Goal: Information Seeking & Learning: Learn about a topic

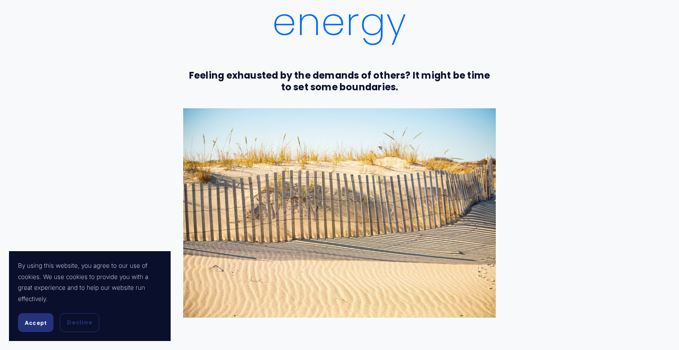
scroll to position [299, 0]
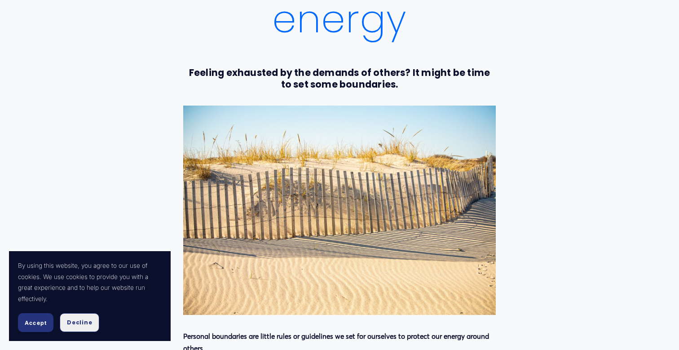
click at [80, 324] on span "Decline" at bounding box center [79, 323] width 25 height 8
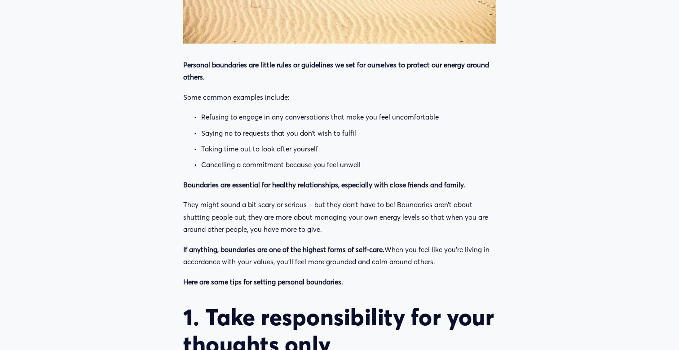
scroll to position [572, 0]
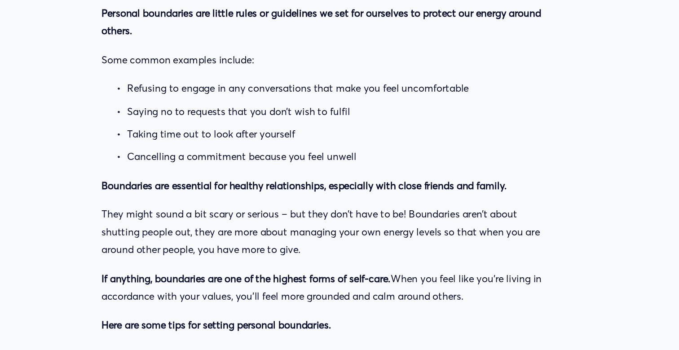
click at [340, 133] on p "Saying no to requests that you don’t wish to fulfil" at bounding box center [348, 131] width 295 height 13
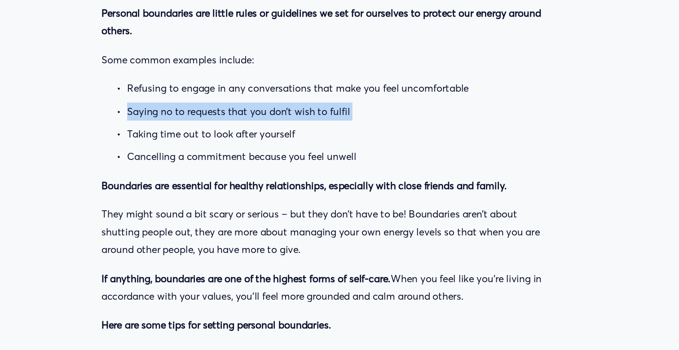
click at [400, 138] on ul "Refusing to engage in any conversations that make you feel uncomfortable Saying…" at bounding box center [339, 139] width 313 height 60
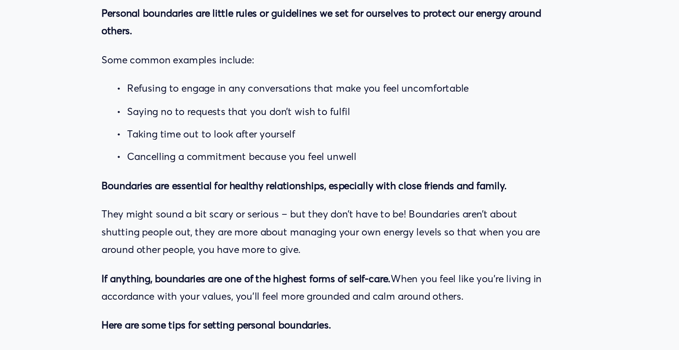
click at [393, 144] on p "Taking time out to look after yourself" at bounding box center [348, 147] width 295 height 13
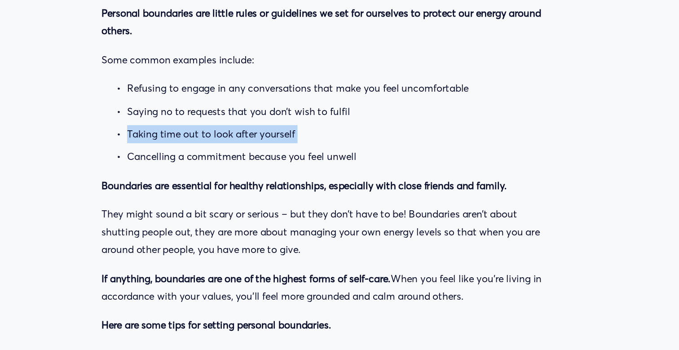
click at [359, 159] on p "Cancelling a commitment because you feel unwell" at bounding box center [348, 163] width 295 height 13
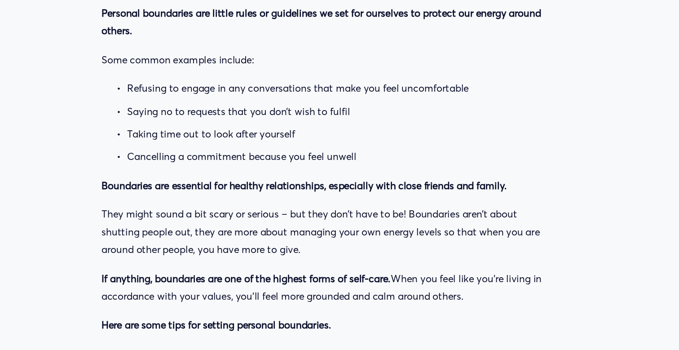
click at [359, 159] on p "Cancelling a commitment because you feel unwell" at bounding box center [348, 163] width 295 height 13
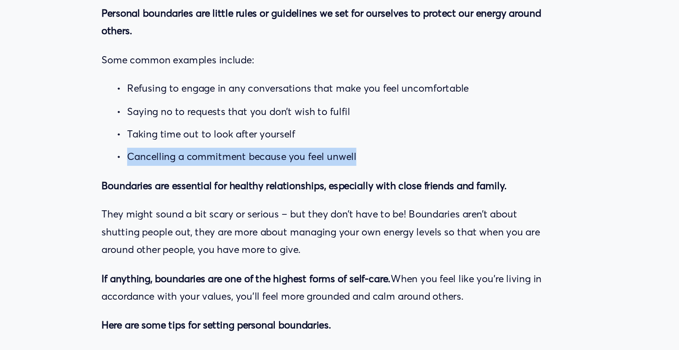
click at [399, 144] on p "Taking time out to look after yourself" at bounding box center [348, 147] width 295 height 13
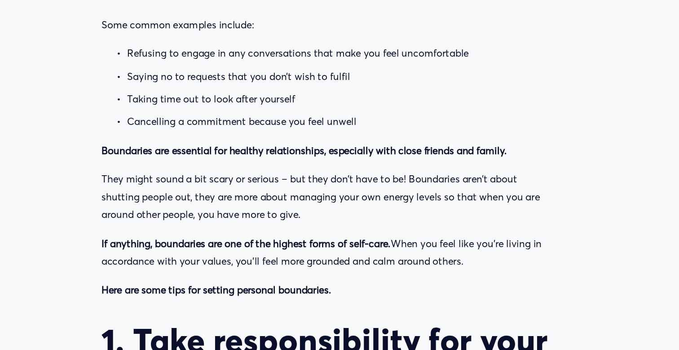
click at [377, 184] on strong "Boundaries are essential for healthy relationships, especially with close frien…" at bounding box center [324, 183] width 282 height 9
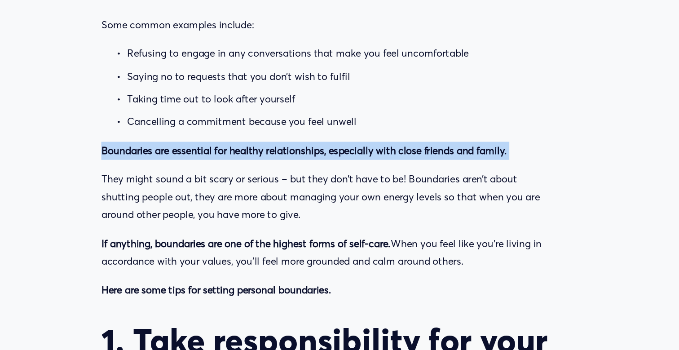
click at [385, 158] on p "Cancelling a commitment because you feel unwell" at bounding box center [348, 163] width 295 height 13
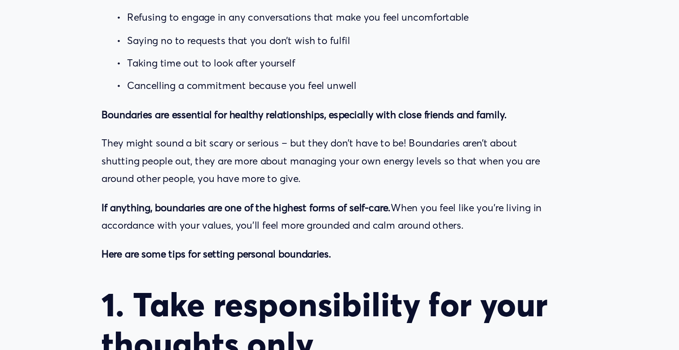
click at [367, 218] on p "They might sound a bit scary or serious – but they don’t have to be! Boundaries…" at bounding box center [339, 215] width 313 height 37
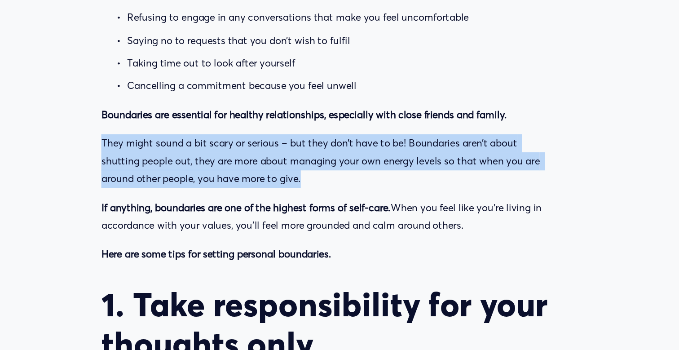
click at [367, 231] on p "They might sound a bit scary or serious – but they don’t have to be! Boundaries…" at bounding box center [339, 215] width 313 height 37
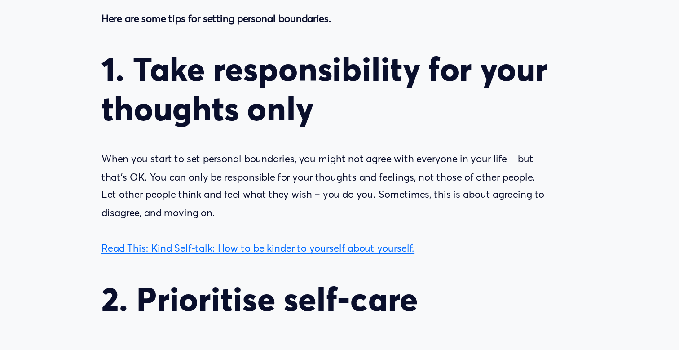
scroll to position [734, 0]
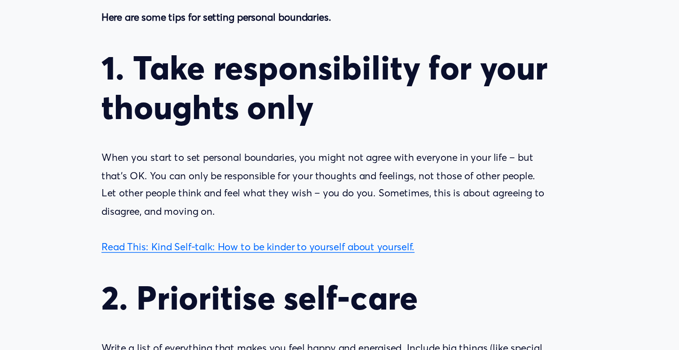
click at [336, 228] on p "When you start to set personal boundaries, you might not agree with everyone in…" at bounding box center [339, 247] width 313 height 74
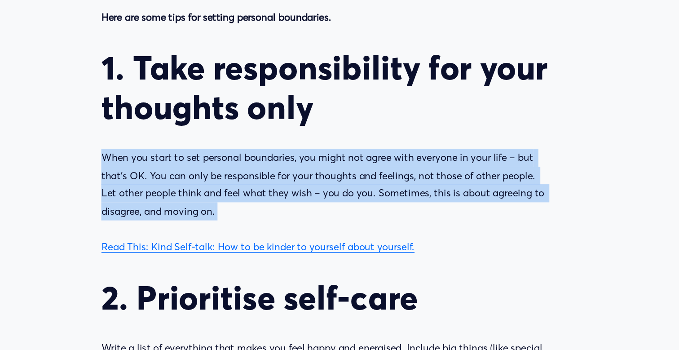
click at [361, 188] on h2 "1. Take responsibility for your thoughts only" at bounding box center [339, 167] width 313 height 55
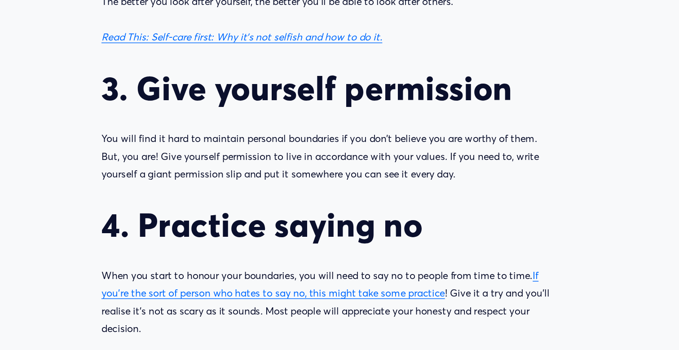
scroll to position [1072, 0]
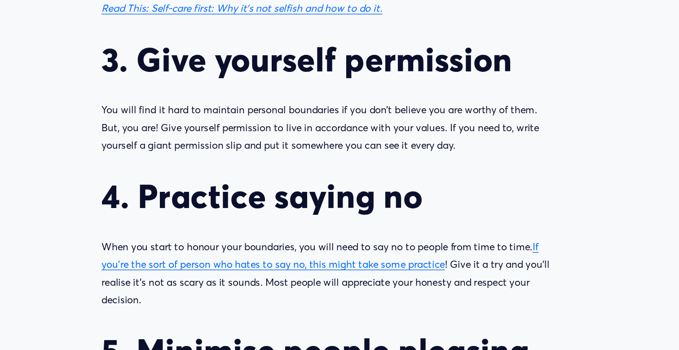
click at [341, 199] on p "You will find it hard to maintain personal boundaries if you don’t believe you …" at bounding box center [339, 195] width 313 height 37
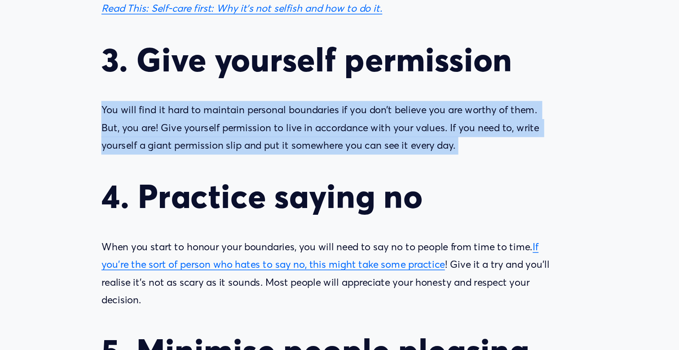
click at [341, 151] on h2 "3. Give yourself permission" at bounding box center [339, 147] width 313 height 27
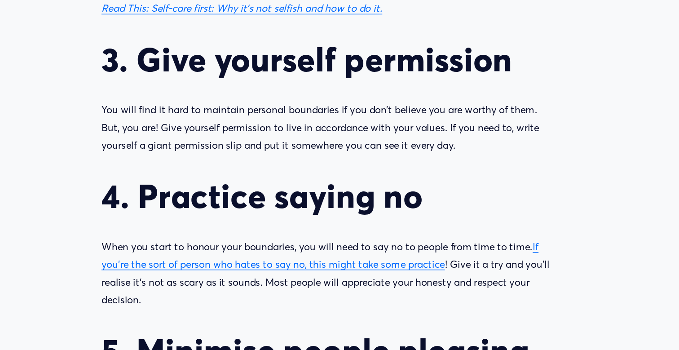
click at [341, 151] on h2 "3. Give yourself permission" at bounding box center [339, 147] width 313 height 27
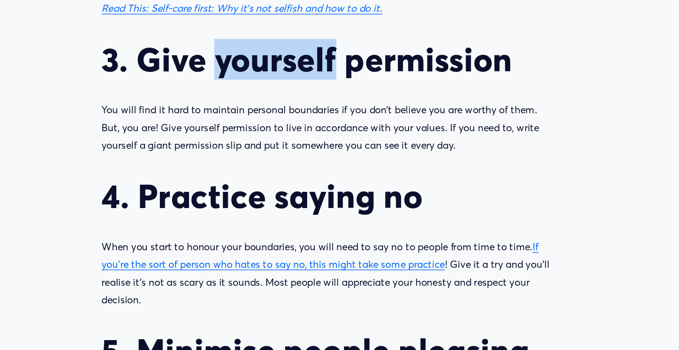
click at [341, 151] on h2 "3. Give yourself permission" at bounding box center [339, 147] width 313 height 27
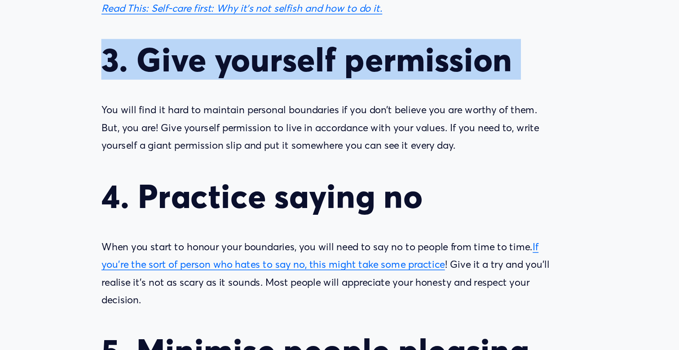
click at [341, 190] on p "You will find it hard to maintain personal boundaries if you don’t believe you …" at bounding box center [339, 195] width 313 height 37
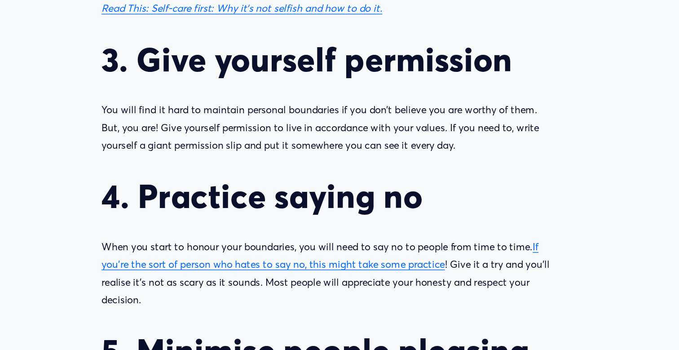
click at [341, 190] on p "You will find it hard to maintain personal boundaries if you don’t believe you …" at bounding box center [339, 195] width 313 height 37
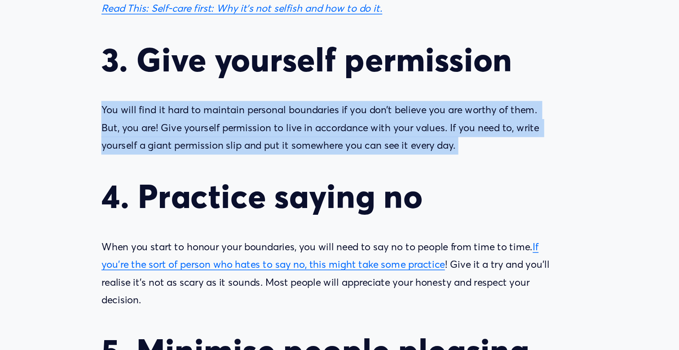
click at [335, 156] on h2 "3. Give yourself permission" at bounding box center [339, 147] width 313 height 27
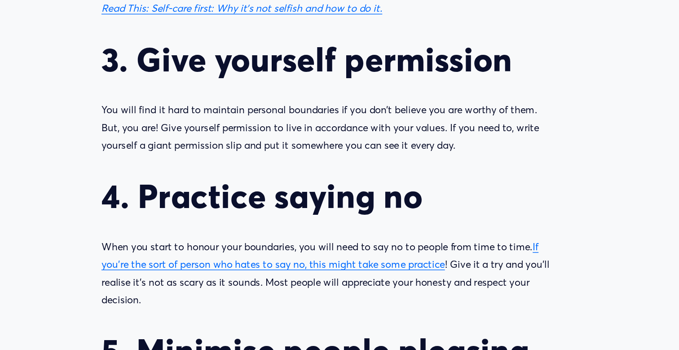
click at [335, 156] on h2 "3. Give yourself permission" at bounding box center [339, 147] width 313 height 27
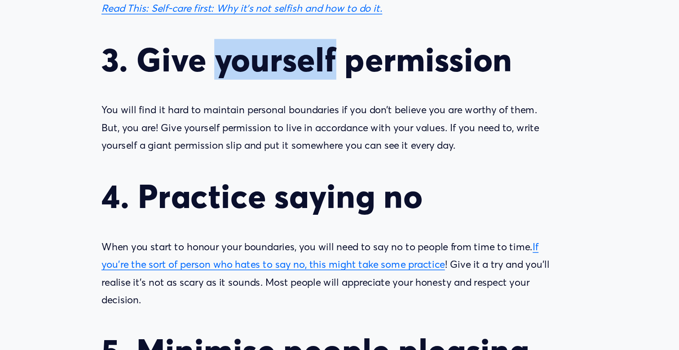
click at [335, 156] on h2 "3. Give yourself permission" at bounding box center [339, 147] width 313 height 27
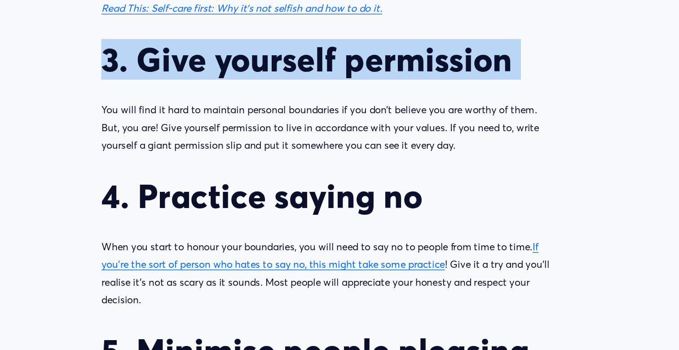
click at [331, 194] on p "You will find it hard to maintain personal boundaries if you don’t believe you …" at bounding box center [339, 195] width 313 height 37
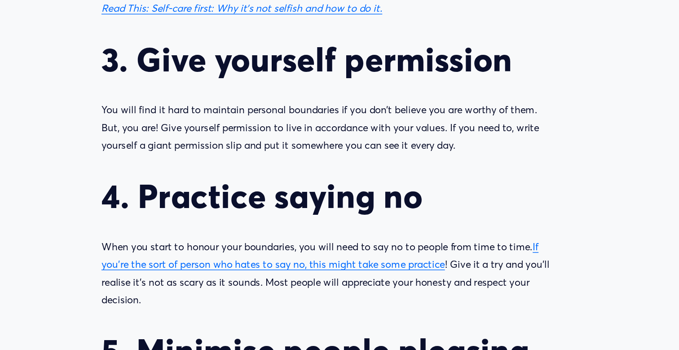
click at [331, 194] on p "You will find it hard to maintain personal boundaries if you don’t believe you …" at bounding box center [339, 195] width 313 height 37
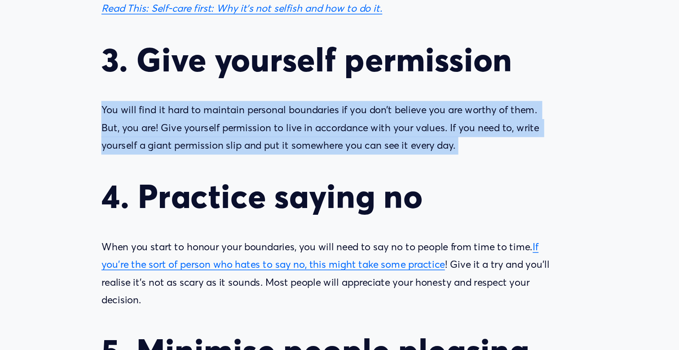
click at [316, 187] on p "You will find it hard to maintain personal boundaries if you don’t believe you …" at bounding box center [339, 195] width 313 height 37
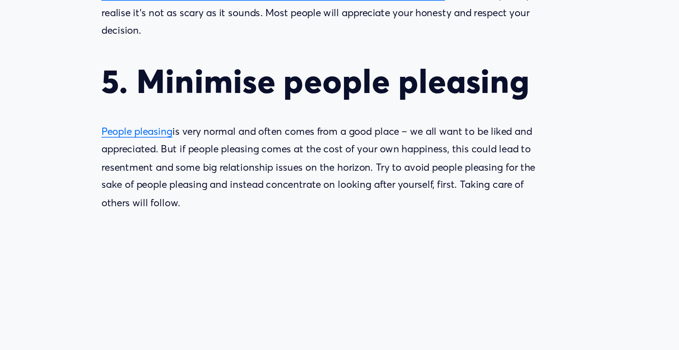
scroll to position [1267, 0]
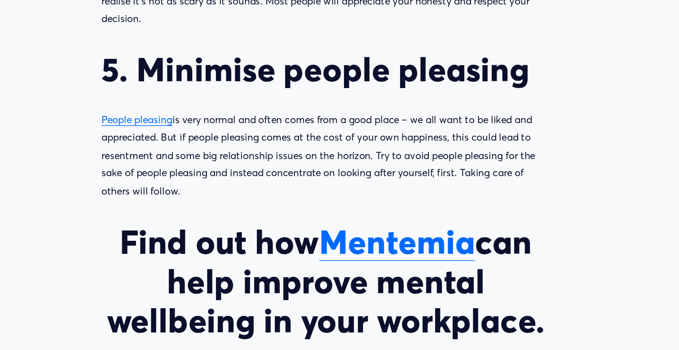
click at [306, 217] on p "People pleasing is very normal and often comes from a good place – we all want …" at bounding box center [339, 215] width 313 height 62
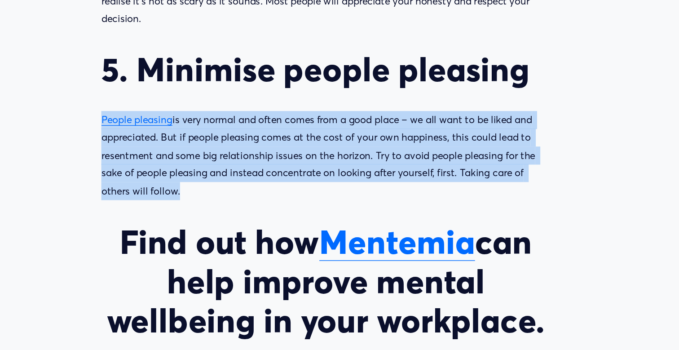
click at [293, 235] on p "People pleasing is very normal and often comes from a good place – we all want …" at bounding box center [339, 215] width 313 height 62
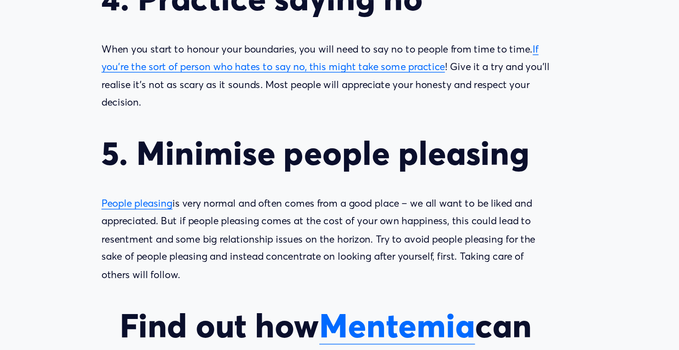
scroll to position [1315, 0]
